Goal: Transaction & Acquisition: Purchase product/service

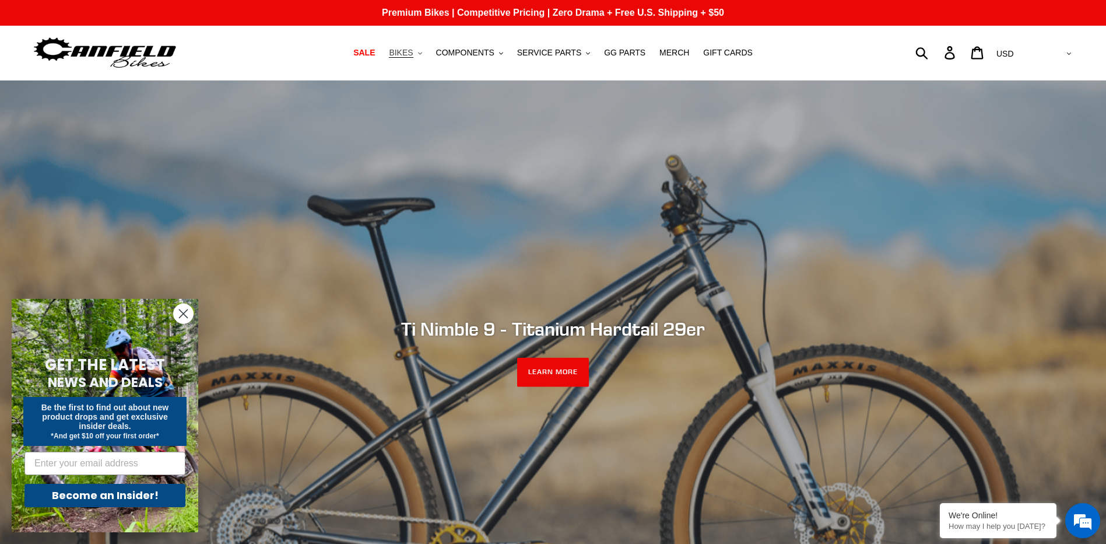
click at [428, 49] on button "BIKES .cls-1{fill:#231f20}" at bounding box center [405, 53] width 44 height 16
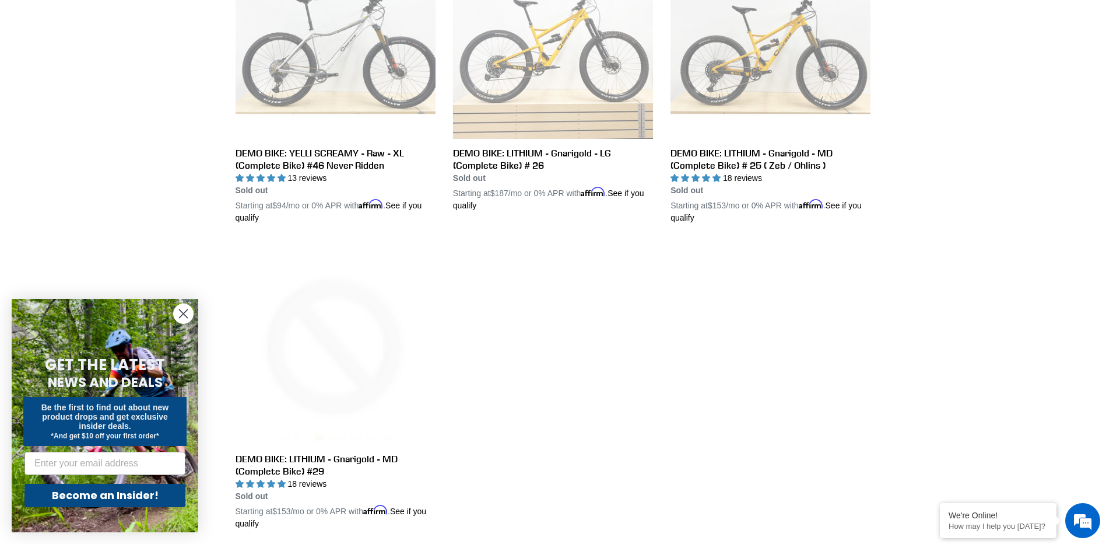
scroll to position [2216, 0]
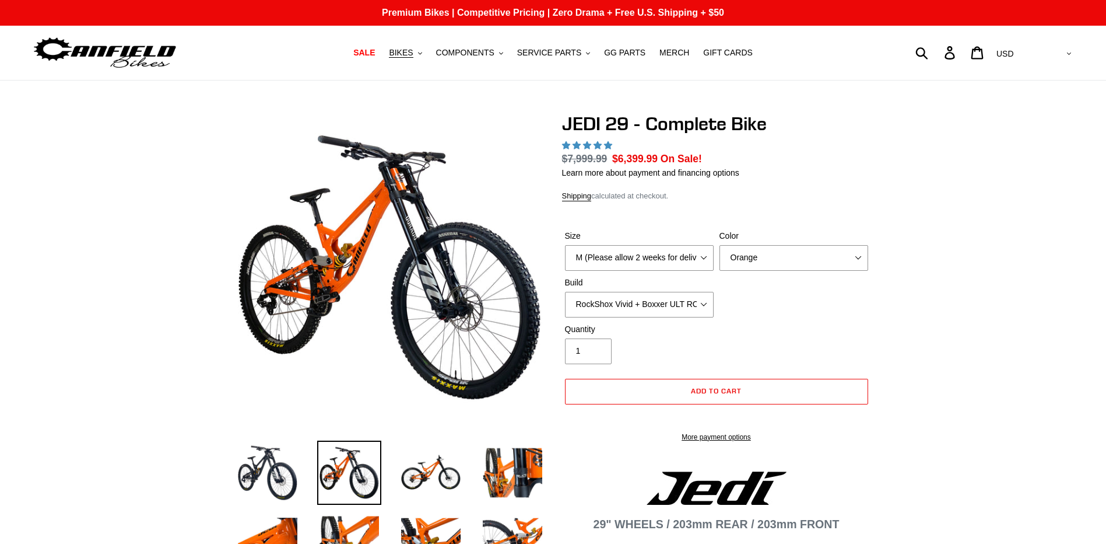
select select "highest-rating"
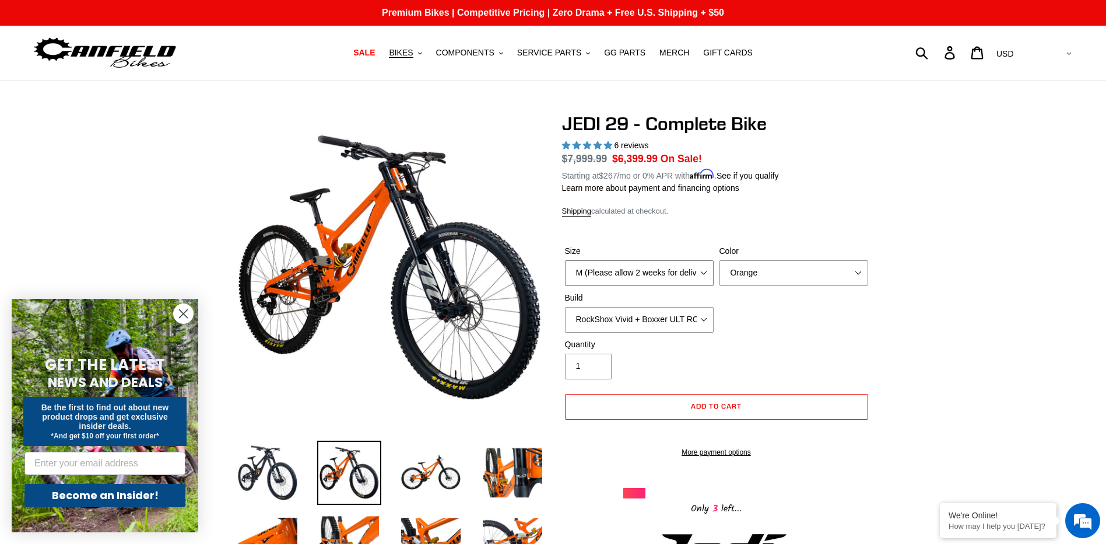
click at [700, 264] on select "M (Please allow 2 weeks for delivery) L (Please allow 2 weeks for delivery) XL …" at bounding box center [639, 273] width 149 height 26
select select "L (Please allow 2 weeks for delivery)"
click at [565, 260] on select "M (Please allow 2 weeks for delivery) L (Please allow 2 weeks for delivery) XL …" at bounding box center [639, 273] width 149 height 26
click at [789, 284] on select "Orange Stealth Black Raw" at bounding box center [794, 273] width 149 height 26
click at [720, 260] on select "Orange Stealth Black Raw" at bounding box center [794, 273] width 149 height 26
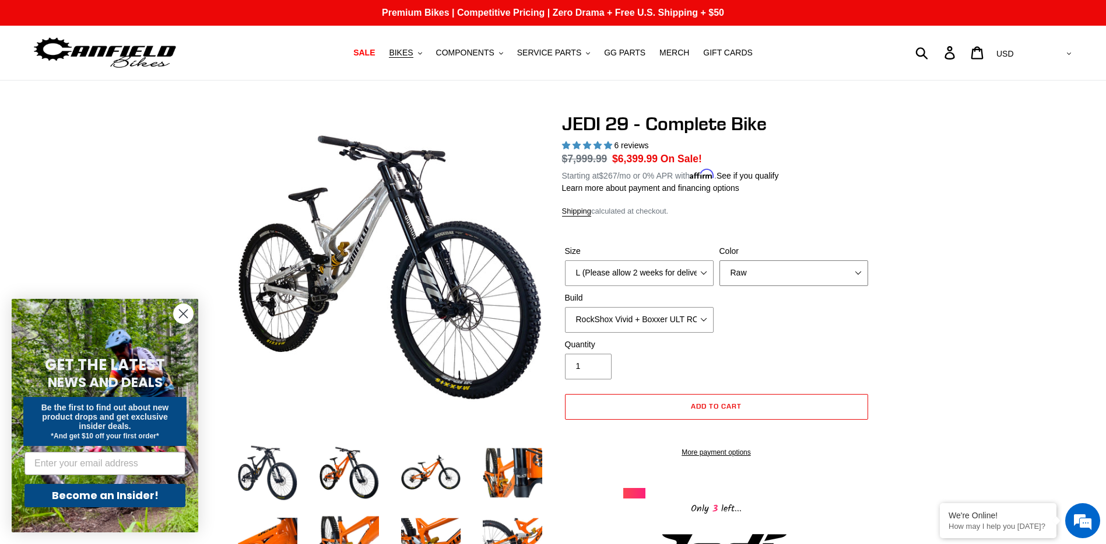
click at [798, 278] on select "Orange Stealth Black Raw" at bounding box center [794, 273] width 149 height 26
select select "Orange"
click at [720, 260] on select "Orange Stealth Black Raw" at bounding box center [794, 273] width 149 height 26
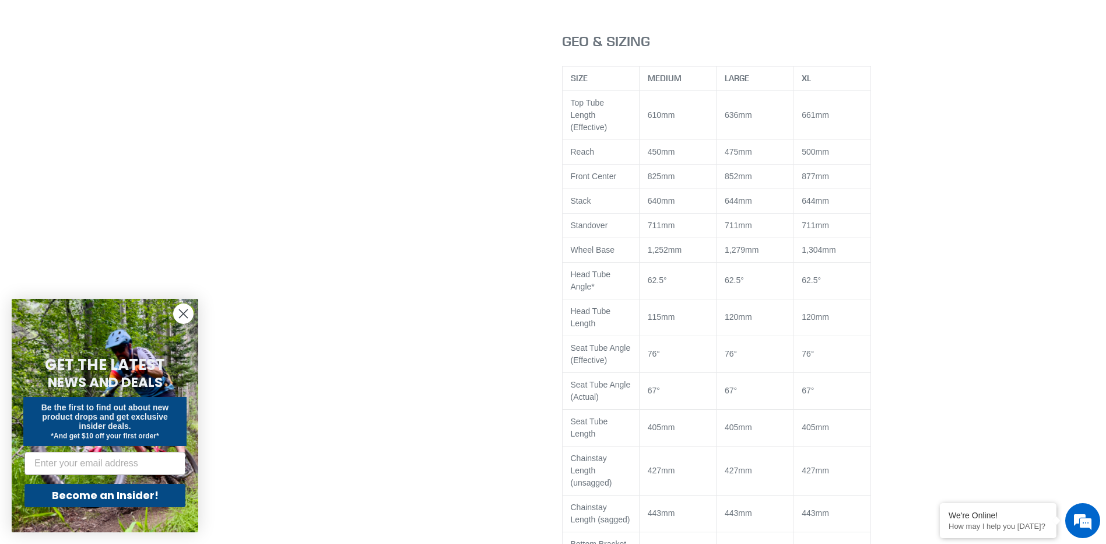
scroll to position [1750, 0]
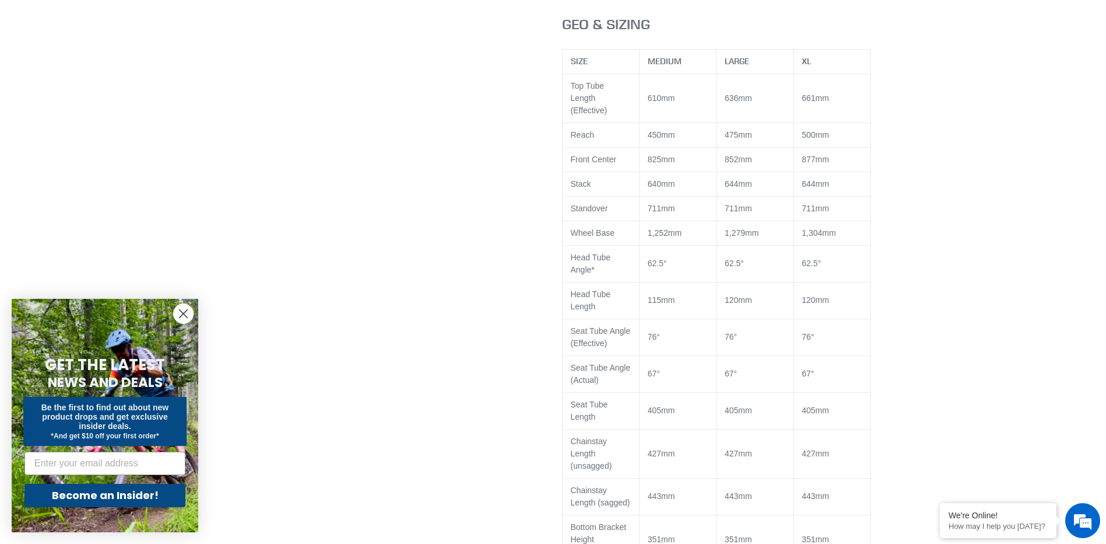
click at [183, 314] on icon "Close dialog" at bounding box center [184, 314] width 8 height 8
